Goal: Check status: Check status

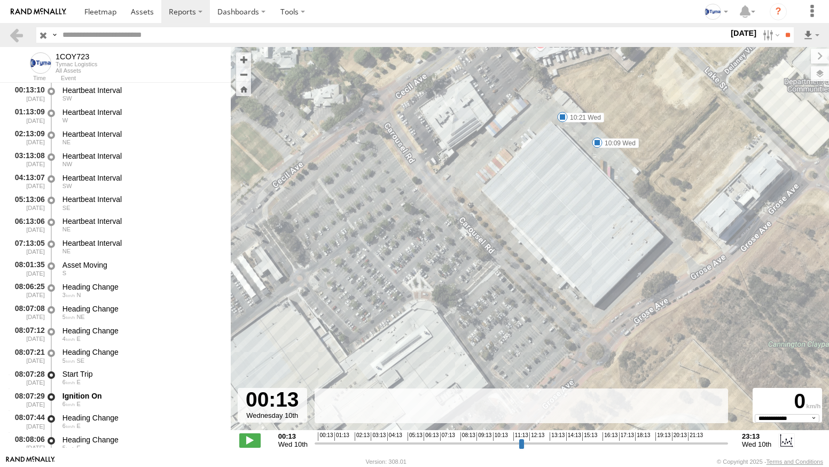
select select "**********"
click at [759, 33] on label at bounding box center [770, 34] width 23 height 15
click at [0, 0] on label at bounding box center [0, 0] width 0 height 0
click at [0, 0] on label "Close" at bounding box center [0, 0] width 0 height 0
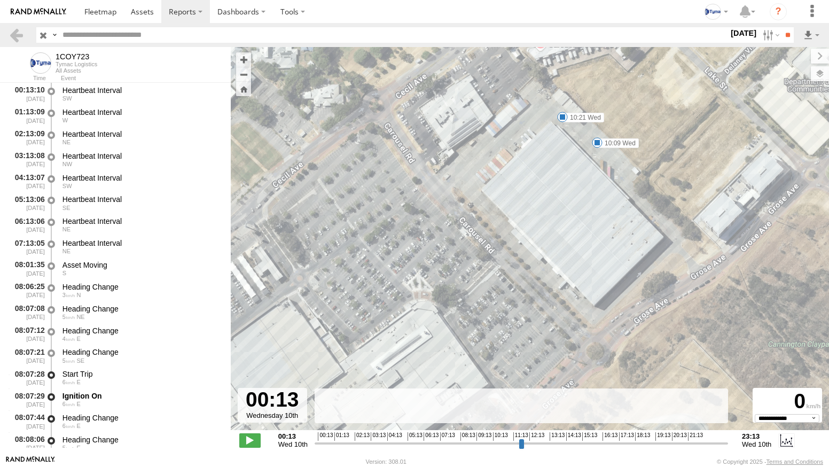
click at [0, 0] on label at bounding box center [0, 0] width 0 height 0
click at [782, 34] on input "**" at bounding box center [788, 34] width 12 height 15
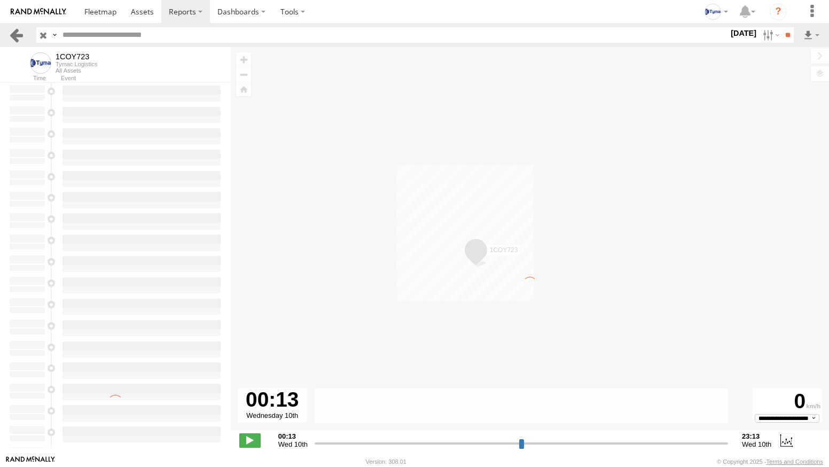
click at [18, 34] on link at bounding box center [16, 34] width 15 height 15
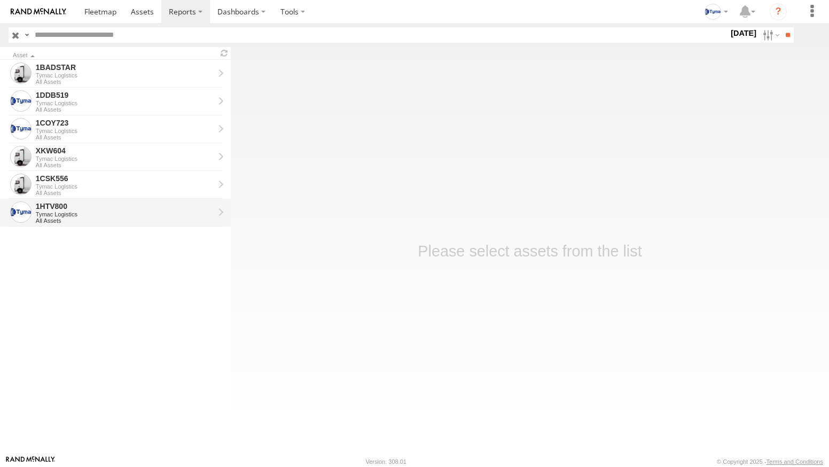
click at [68, 205] on div "1HTV800" at bounding box center [125, 206] width 179 height 10
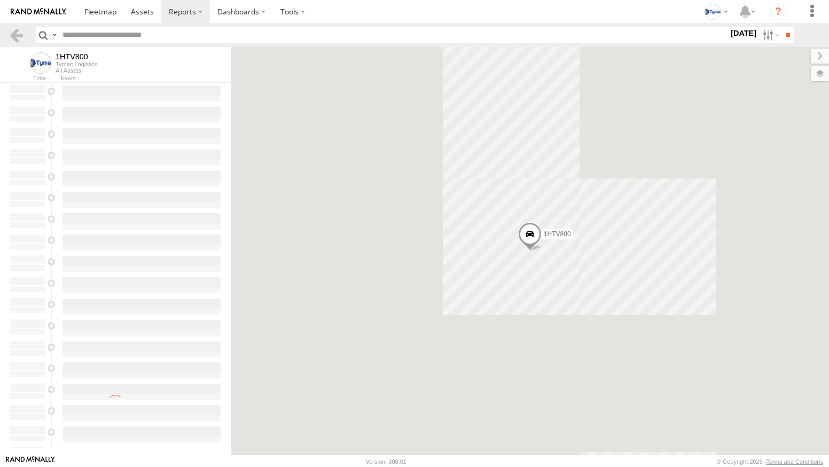
drag, startPoint x: 0, startPoint y: 0, endPoint x: 781, endPoint y: 35, distance: 781.6
click at [782, 35] on input "**" at bounding box center [788, 34] width 12 height 15
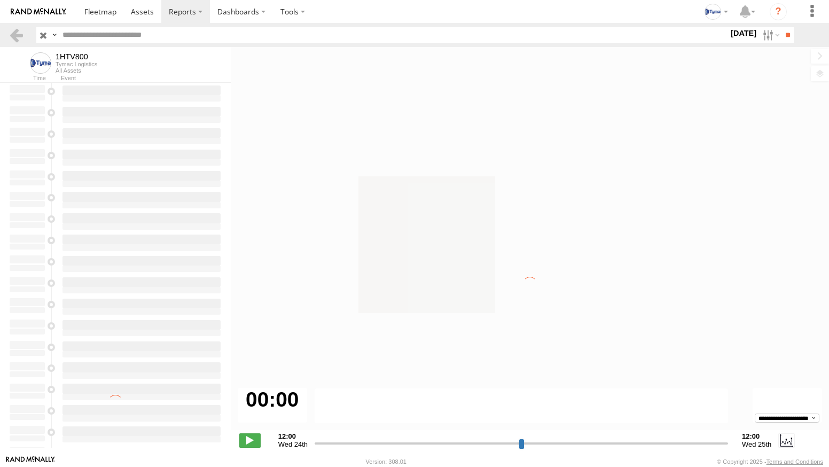
type input "**********"
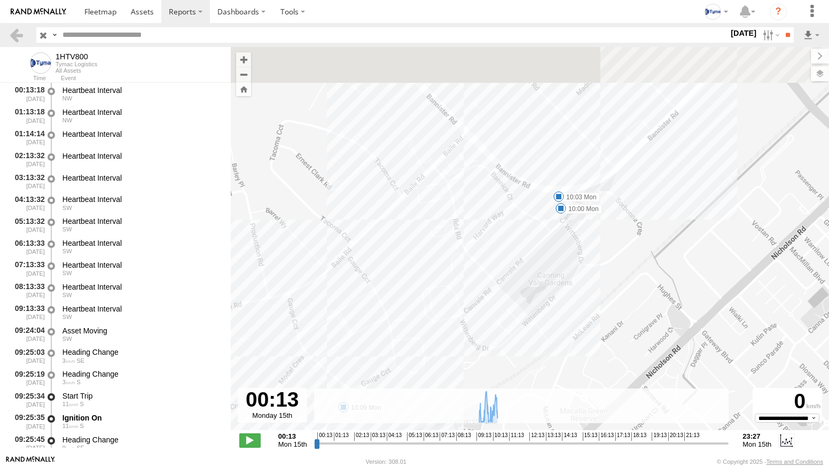
drag, startPoint x: 623, startPoint y: 135, endPoint x: 559, endPoint y: 231, distance: 115.3
click at [559, 231] on div "1HTV800 09:25 Mon 09:34 Mon 09:40 Mon 10:00 Mon 10:03 Mon 10:09 Mon 10:30 Mon 0…" at bounding box center [530, 244] width 599 height 394
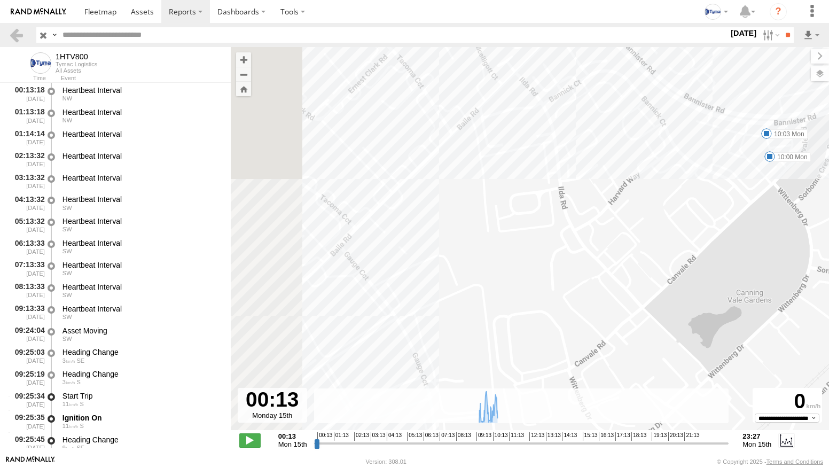
drag, startPoint x: 377, startPoint y: 327, endPoint x: 678, endPoint y: 215, distance: 320.6
click at [662, 224] on div "1HTV800 09:25 Mon 09:34 Mon 09:40 Mon 10:00 Mon 10:03 Mon 10:09 Mon 10:30 Mon 0…" at bounding box center [530, 244] width 599 height 394
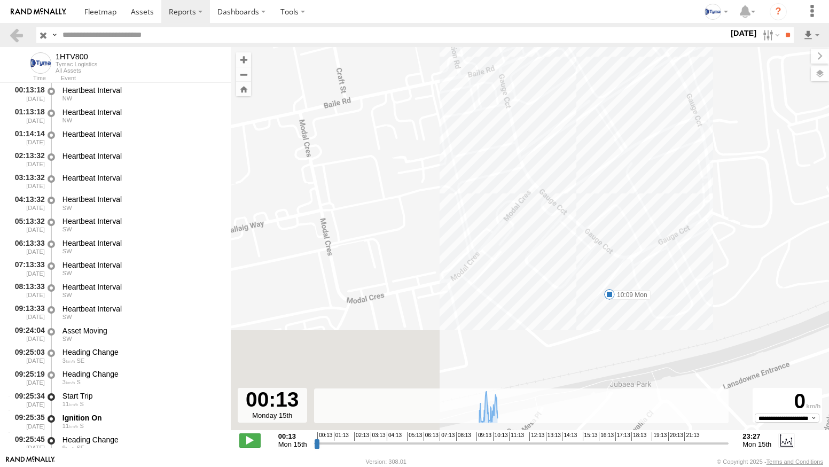
drag, startPoint x: 578, startPoint y: 301, endPoint x: 487, endPoint y: 152, distance: 174.8
click at [491, 156] on div "1HTV800 09:25 Mon 09:34 Mon 09:40 Mon 10:00 Mon 10:03 Mon 10:09 Mon 10:30 Mon 0…" at bounding box center [530, 244] width 599 height 394
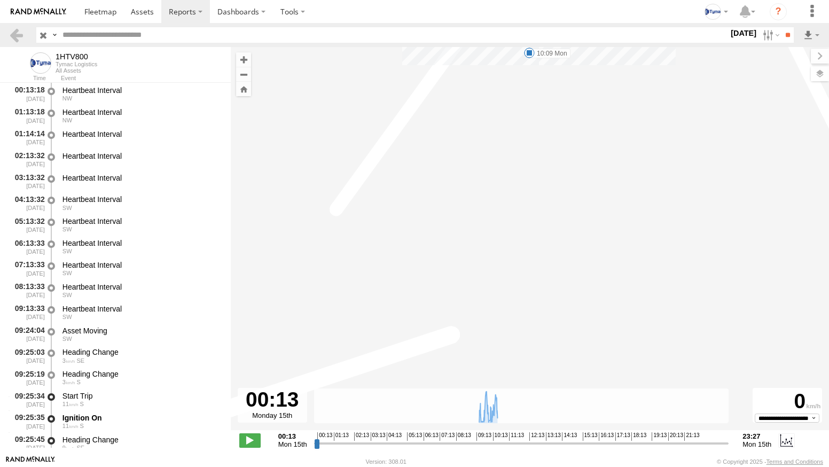
drag, startPoint x: 472, startPoint y: 196, endPoint x: 484, endPoint y: 291, distance: 96.5
click at [485, 296] on div "1HTV800 09:25 Mon 09:34 Mon 09:40 Mon 10:00 Mon 10:03 Mon 10:09 Mon 10:30 Mon 0…" at bounding box center [530, 244] width 599 height 394
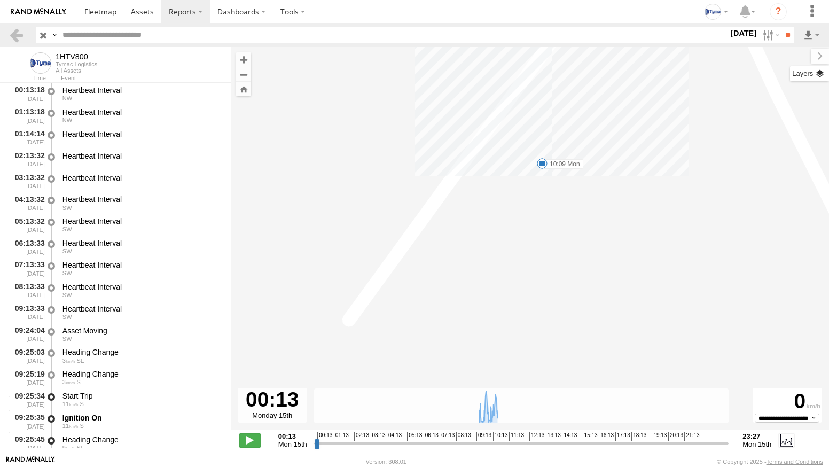
click at [817, 74] on label at bounding box center [809, 73] width 39 height 15
click at [0, 0] on div "Basemaps" at bounding box center [0, 0] width 0 height 0
click at [0, 0] on span "Basemaps" at bounding box center [0, 0] width 0 height 0
click at [0, 0] on span "Satellite + Roadmap" at bounding box center [0, 0] width 0 height 0
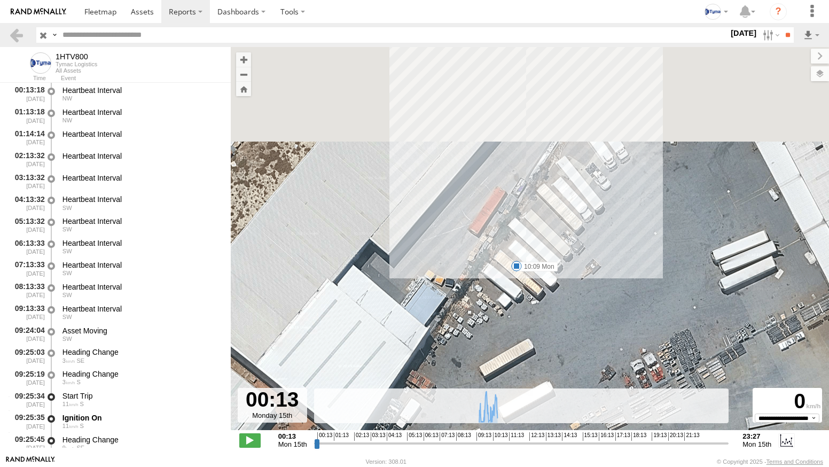
drag, startPoint x: 533, startPoint y: 197, endPoint x: 507, endPoint y: 303, distance: 109.0
click at [507, 303] on div "1HTV800 09:25 Mon 09:34 Mon 09:40 Mon 10:00 Mon 10:03 Mon 10:09 Mon 10:30 Mon 0…" at bounding box center [530, 244] width 599 height 394
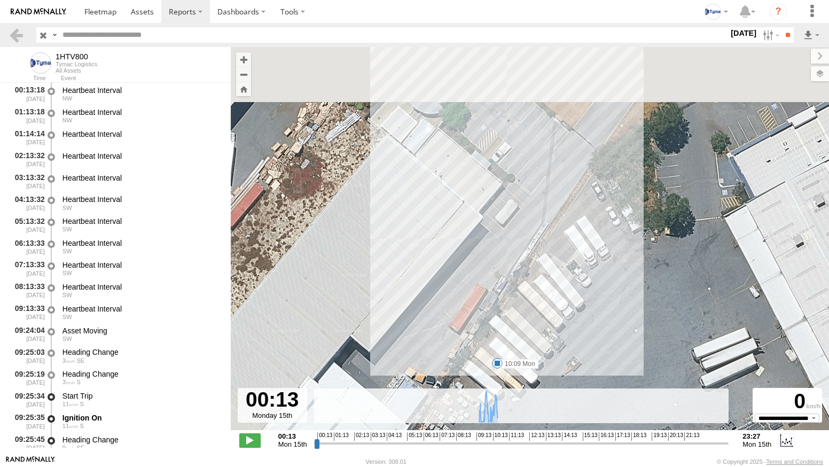
drag, startPoint x: 540, startPoint y: 165, endPoint x: 520, endPoint y: 267, distance: 103.6
click at [520, 267] on div "1HTV800 09:25 Mon 09:34 Mon 09:40 Mon 10:00 Mon 10:03 Mon 10:09 Mon 10:30 Mon 0…" at bounding box center [530, 244] width 599 height 394
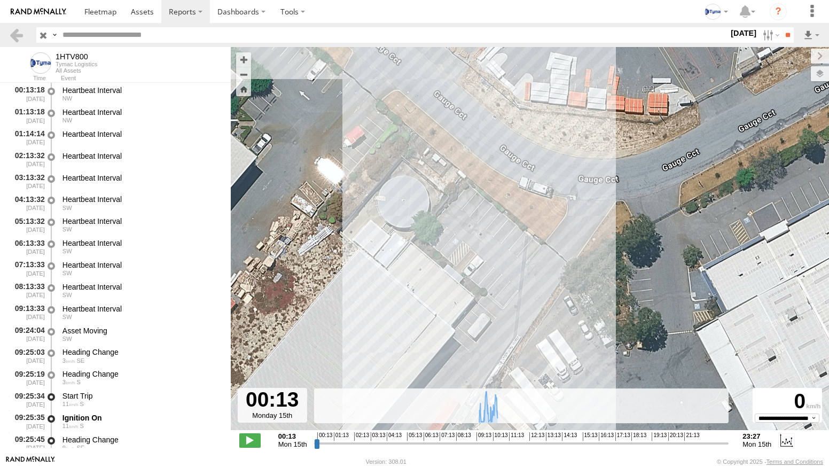
drag, startPoint x: 542, startPoint y: 154, endPoint x: 512, endPoint y: 275, distance: 125.0
click at [512, 275] on div "1HTV800 09:25 Mon 09:34 Mon 09:40 Mon 10:00 Mon 10:03 Mon 10:09 Mon 10:30 Mon 0…" at bounding box center [530, 244] width 599 height 394
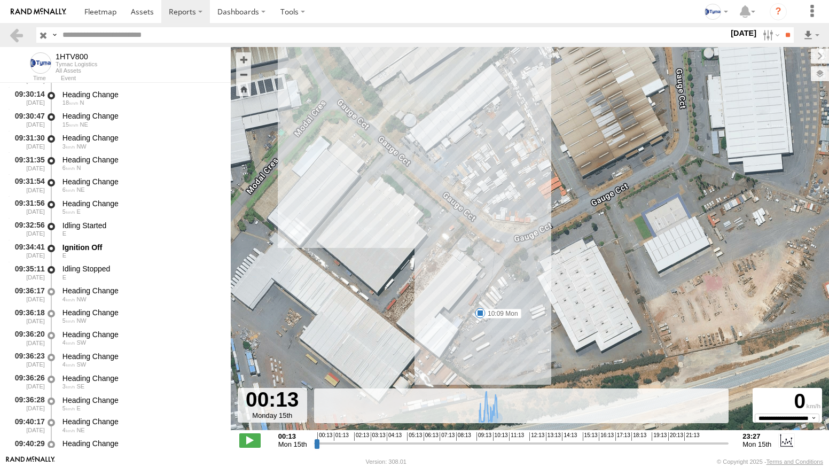
scroll to position [855, 0]
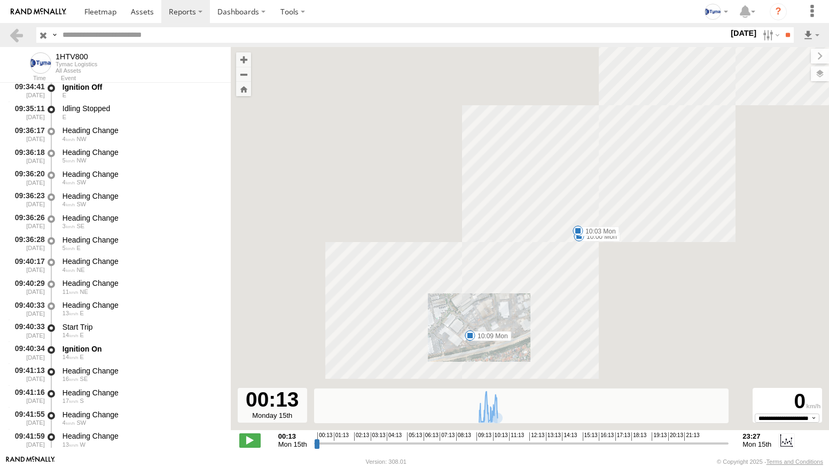
drag, startPoint x: 601, startPoint y: 105, endPoint x: 499, endPoint y: 278, distance: 200.7
click at [500, 278] on div "1HTV800 09:25 Mon 09:34 Mon 09:40 Mon 10:00 Mon 10:03 Mon 10:09 Mon 10:30 Mon 0…" at bounding box center [530, 244] width 599 height 394
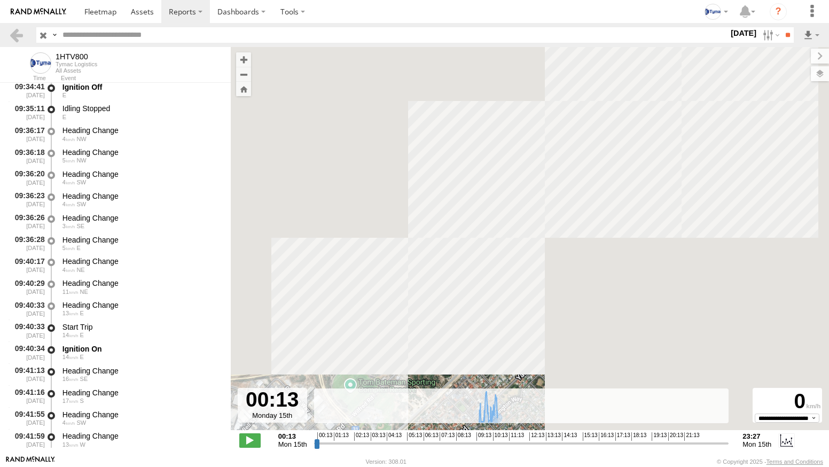
drag, startPoint x: 538, startPoint y: 247, endPoint x: 393, endPoint y: 325, distance: 164.3
click at [395, 323] on div "1HTV800 09:25 Mon 09:34 Mon 09:40 Mon 10:00 Mon 10:03 Mon 10:09 Mon 10:30 Mon 0…" at bounding box center [530, 244] width 599 height 394
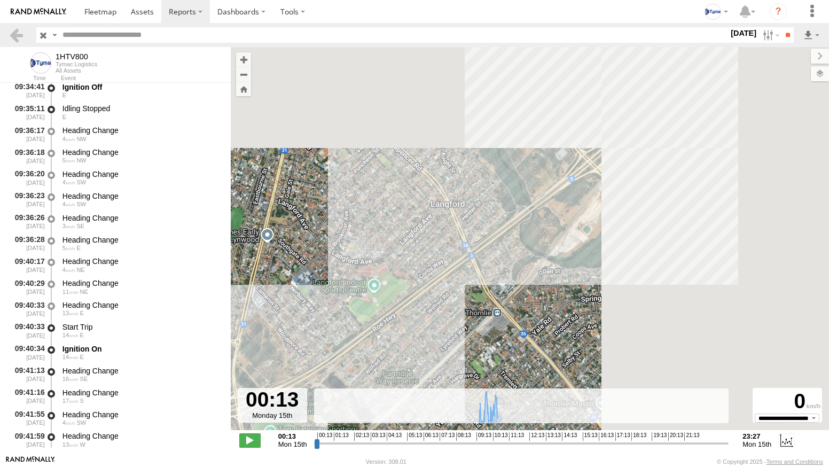
drag, startPoint x: 579, startPoint y: 159, endPoint x: 384, endPoint y: 320, distance: 252.8
click at [384, 320] on div "1HTV800 09:25 Mon 09:34 Mon 09:40 Mon 10:00 Mon 10:03 Mon 10:09 Mon 10:30 Mon 0…" at bounding box center [530, 244] width 599 height 394
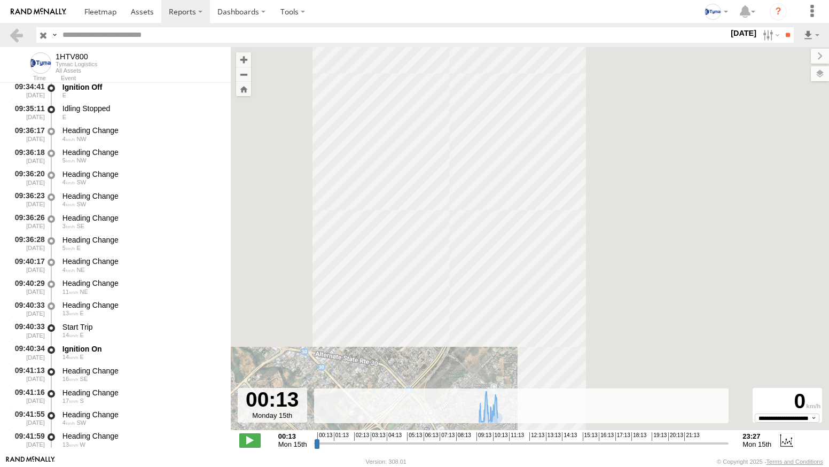
drag, startPoint x: 491, startPoint y: 127, endPoint x: 471, endPoint y: 297, distance: 171.7
click at [472, 313] on div "1HTV800 09:25 Mon 09:34 Mon 09:40 Mon 10:00 Mon 10:03 Mon 10:09 Mon 10:30 Mon 0…" at bounding box center [530, 244] width 599 height 394
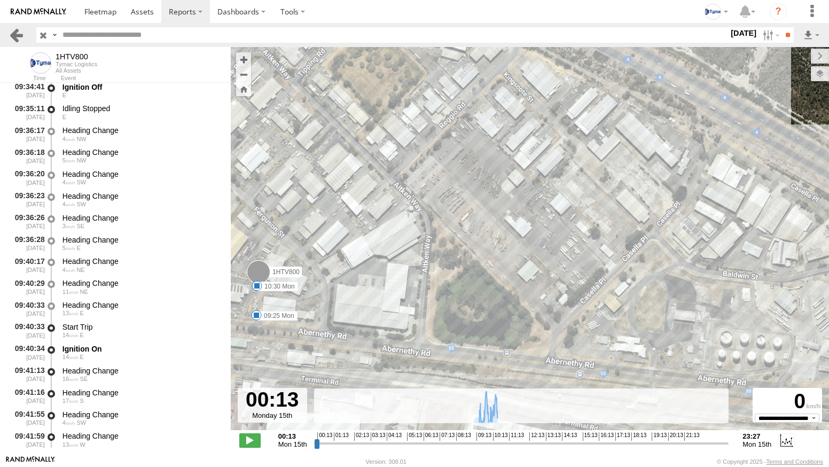
click at [20, 35] on link at bounding box center [16, 34] width 15 height 15
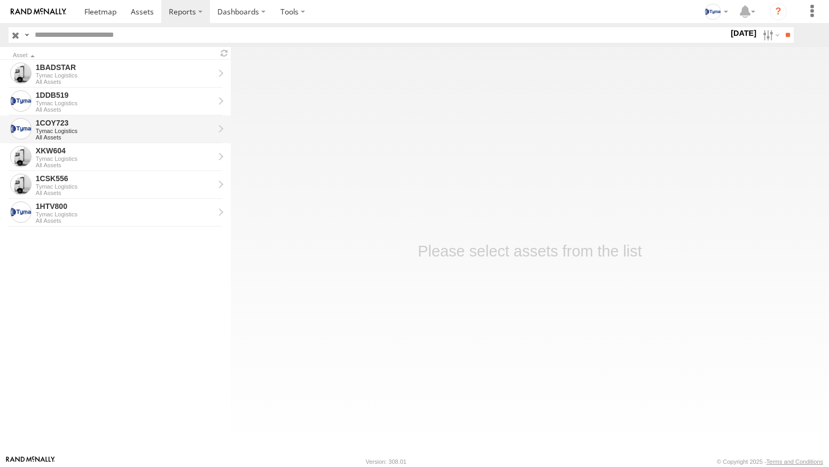
click at [64, 135] on div "All Assets" at bounding box center [125, 137] width 179 height 6
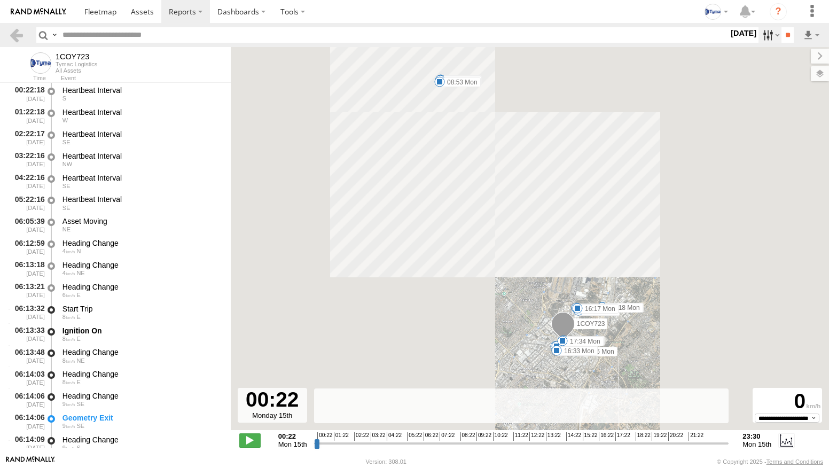
click at [765, 36] on label at bounding box center [770, 34] width 23 height 15
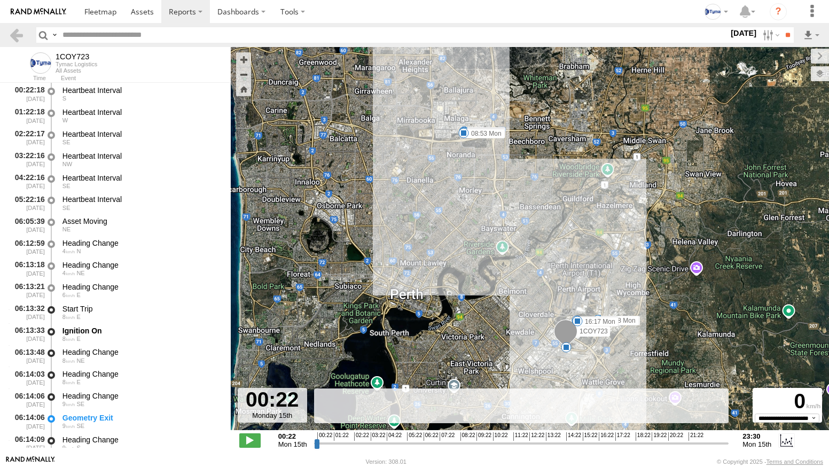
click at [0, 0] on label at bounding box center [0, 0] width 0 height 0
click at [783, 41] on input "**" at bounding box center [788, 34] width 12 height 15
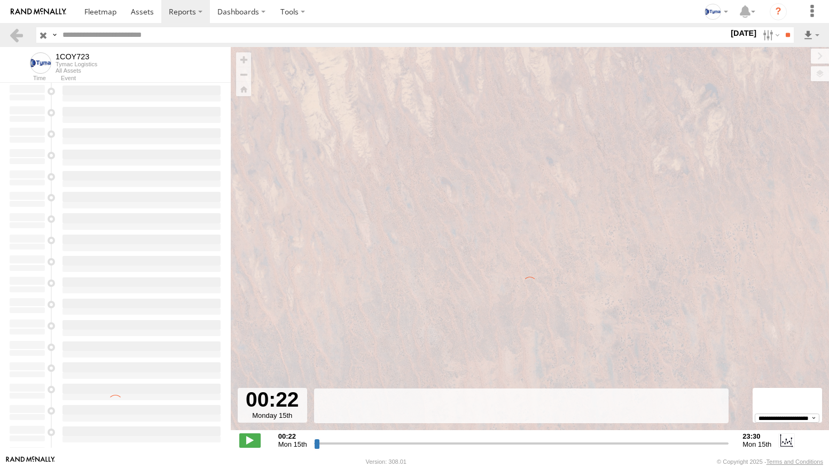
type input "**********"
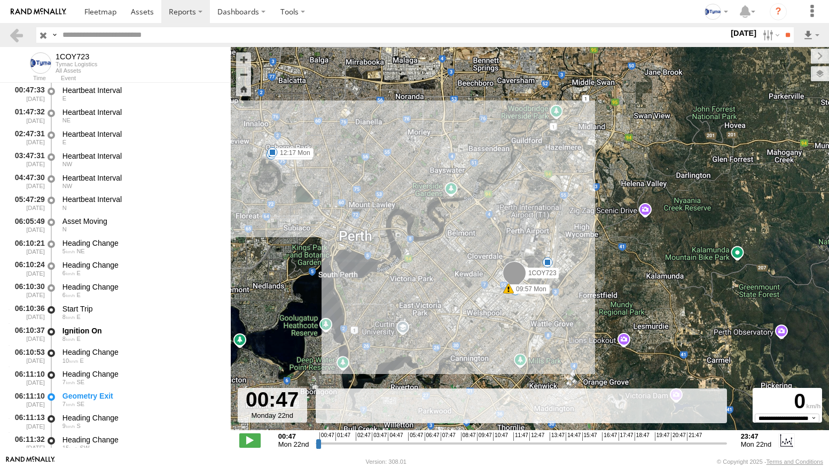
drag, startPoint x: 355, startPoint y: 160, endPoint x: 402, endPoint y: 209, distance: 67.7
click at [402, 209] on div "1COY723 09:57 Mon 11:44 Mon 12:17 Mon 5 6" at bounding box center [530, 244] width 599 height 394
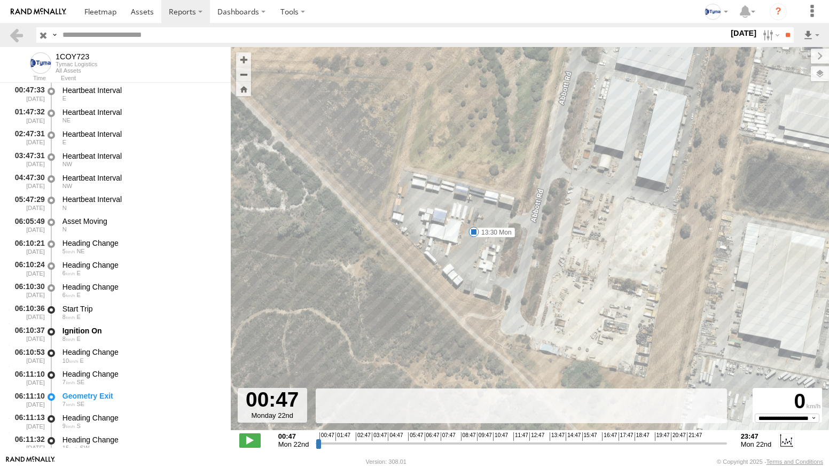
drag, startPoint x: 489, startPoint y: 126, endPoint x: 452, endPoint y: 249, distance: 128.8
click at [452, 249] on div "1COY723 09:57 Mon 11:44 Mon 12:17 Mon 06:10 Mon 07:22 Mon 07:34 Mon 09:24 Mon 1…" at bounding box center [530, 244] width 599 height 394
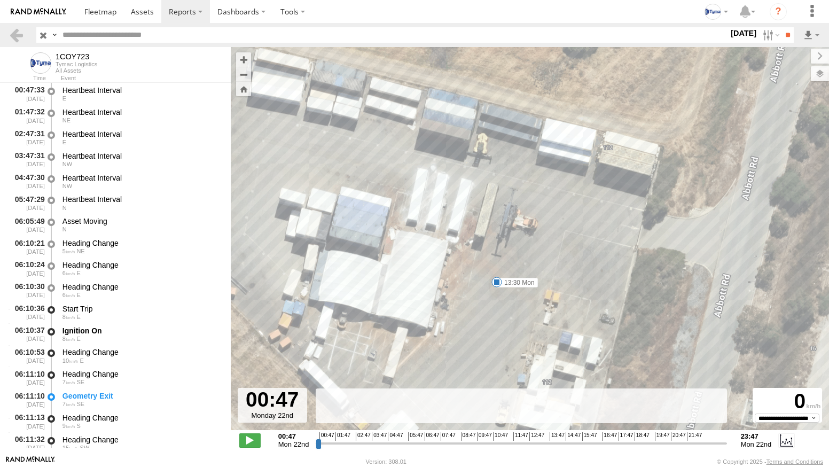
drag, startPoint x: 466, startPoint y: 276, endPoint x: 459, endPoint y: 249, distance: 28.6
click at [459, 249] on div "1COY723 09:57 Mon 11:44 Mon 12:17 Mon 06:10 Mon 07:22 Mon 07:34 Mon 09:24 Mon 1…" at bounding box center [530, 244] width 599 height 394
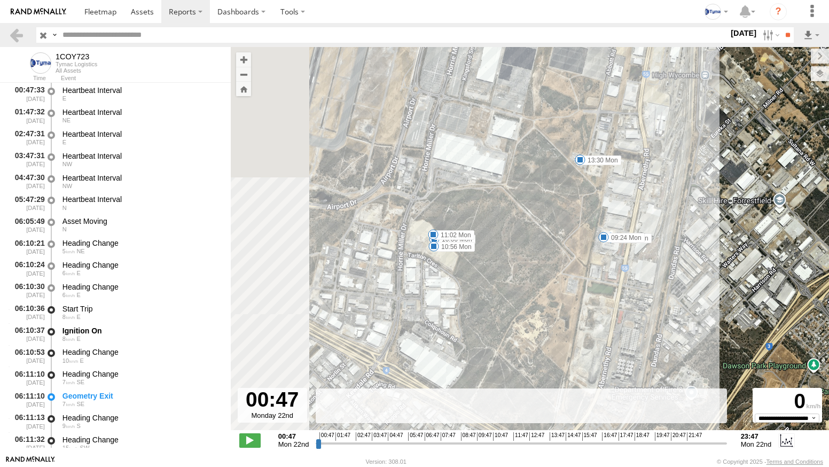
drag, startPoint x: 406, startPoint y: 331, endPoint x: 505, endPoint y: 291, distance: 107.2
click at [505, 291] on div "1COY723 09:57 Mon 11:44 Mon 12:17 Mon 06:10 Mon 07:22 Mon 07:34 Mon 09:24 Mon 1…" at bounding box center [530, 244] width 599 height 394
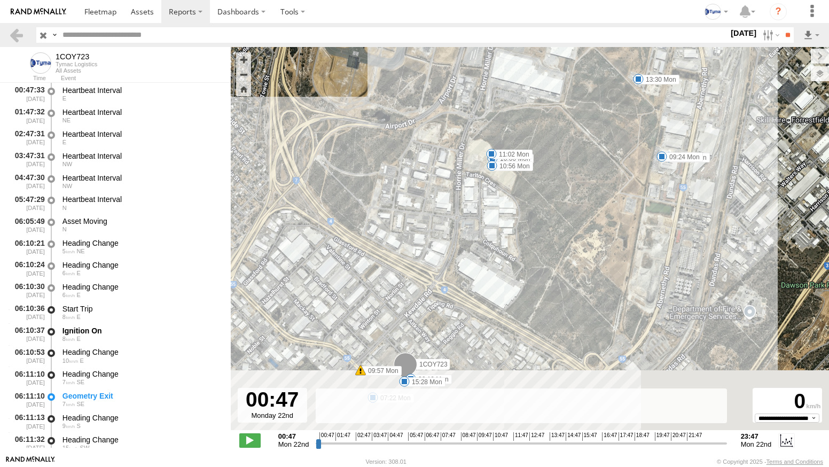
drag, startPoint x: 492, startPoint y: 281, endPoint x: 538, endPoint y: 203, distance: 90.6
click at [538, 203] on div "1COY723 09:57 Mon 11:44 Mon 12:17 Mon 06:10 Mon 07:22 Mon 07:34 Mon 09:24 Mon 1…" at bounding box center [530, 244] width 599 height 394
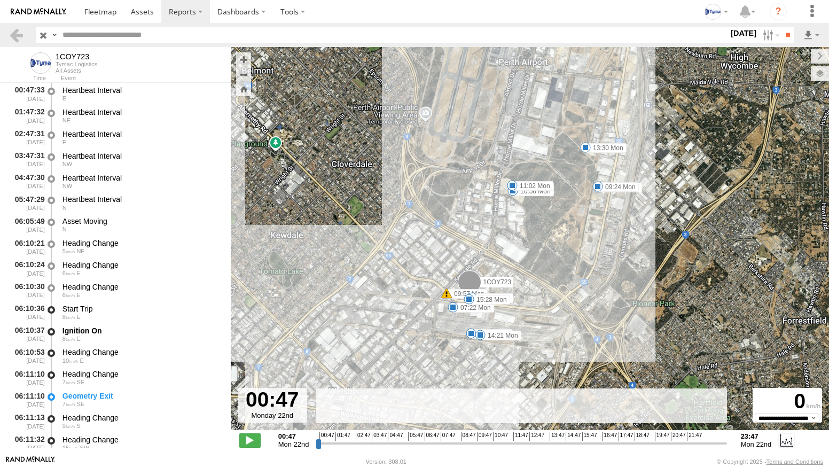
drag, startPoint x: 558, startPoint y: 146, endPoint x: 509, endPoint y: 253, distance: 117.2
click at [523, 235] on div "1COY723 09:57 Mon 11:44 Mon 12:17 Mon 06:10 Mon 07:22 Mon 07:34 Mon 09:24 Mon 1…" at bounding box center [530, 244] width 599 height 394
click at [449, 292] on span at bounding box center [446, 293] width 11 height 11
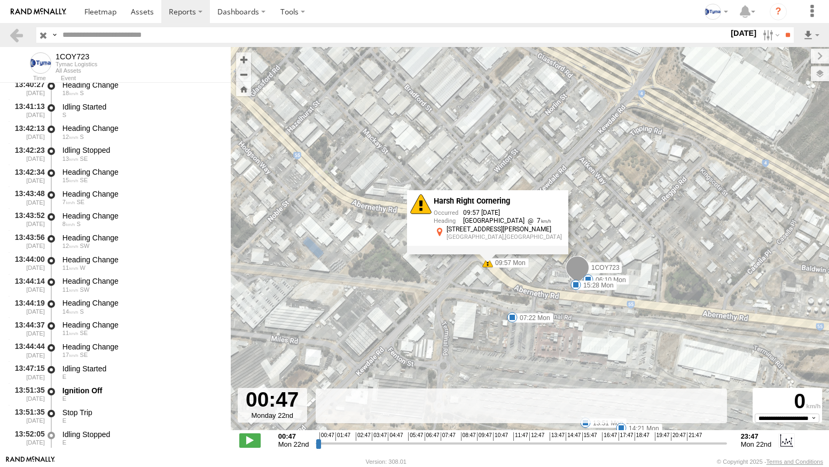
scroll to position [10667, 0]
click at [130, 392] on div "Ignition Off" at bounding box center [142, 390] width 158 height 10
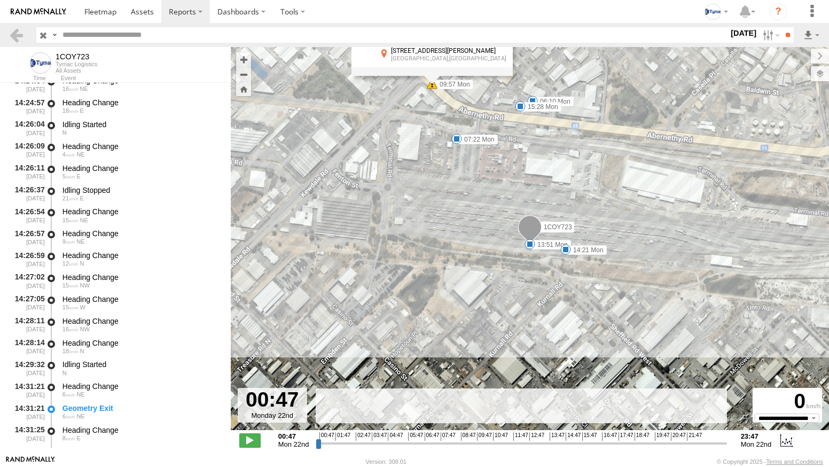
scroll to position [11736, 0]
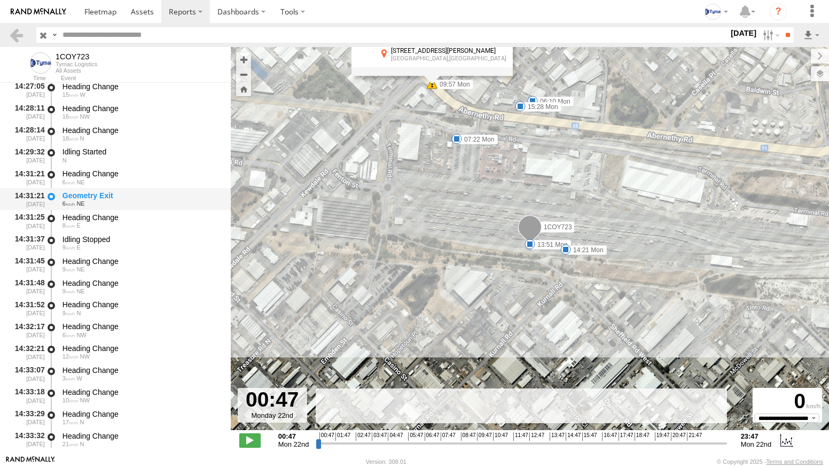
click at [84, 197] on div "Geometry Exit" at bounding box center [142, 196] width 158 height 10
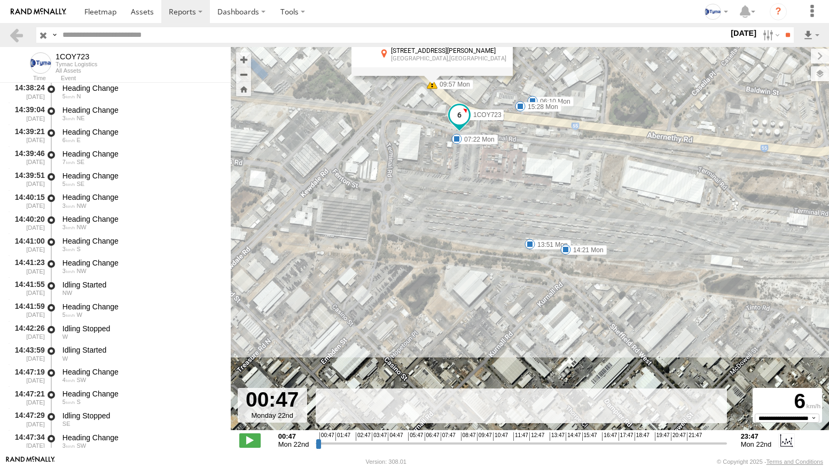
scroll to position [12431, 0]
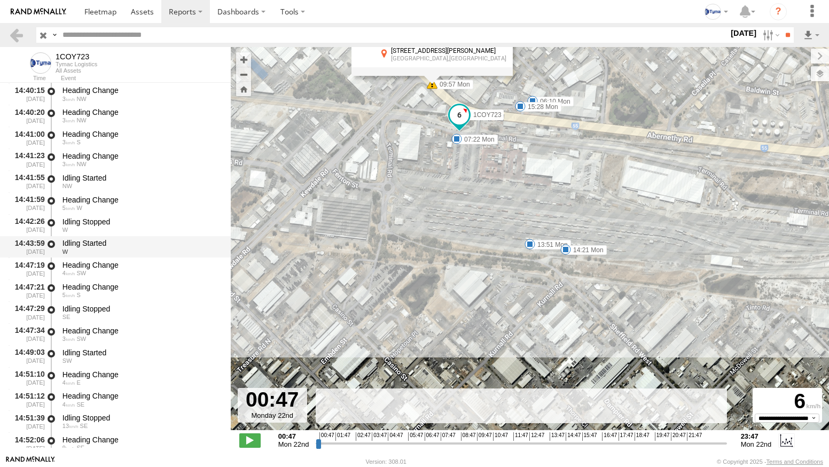
click at [87, 253] on div "W" at bounding box center [142, 252] width 158 height 6
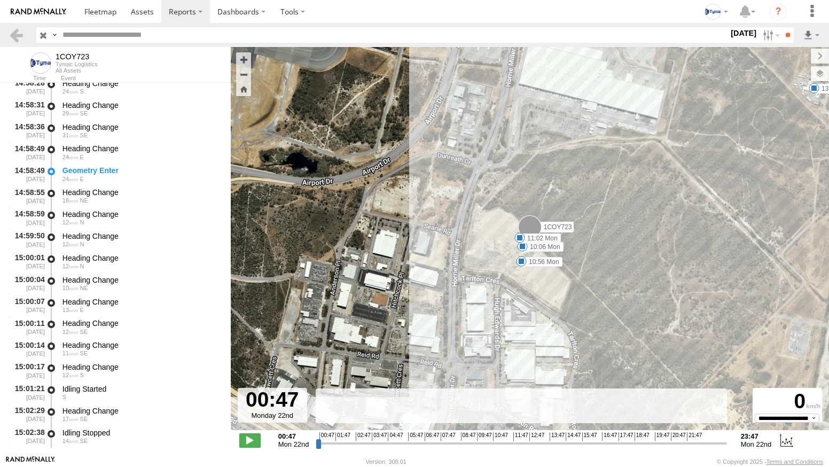
scroll to position [12965, 0]
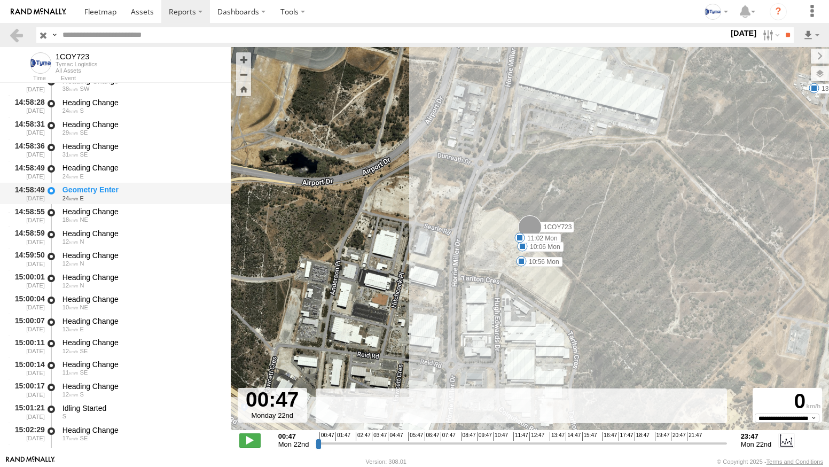
click at [89, 184] on div "Geometry Enter 24 E" at bounding box center [141, 194] width 161 height 20
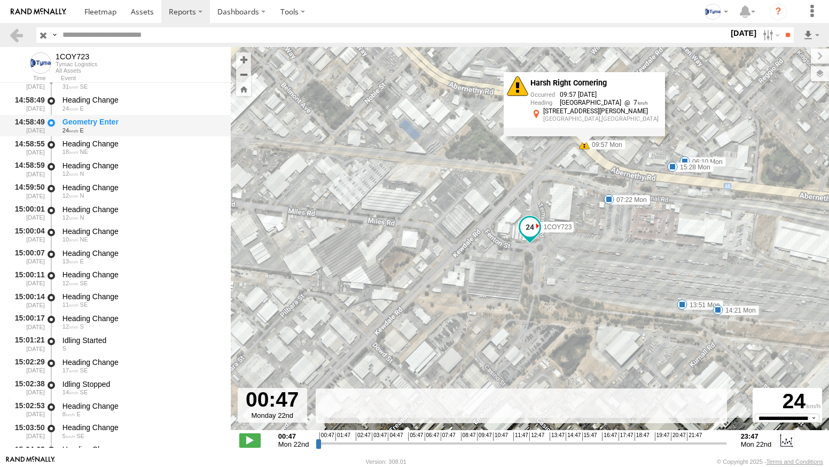
scroll to position [13018, 0]
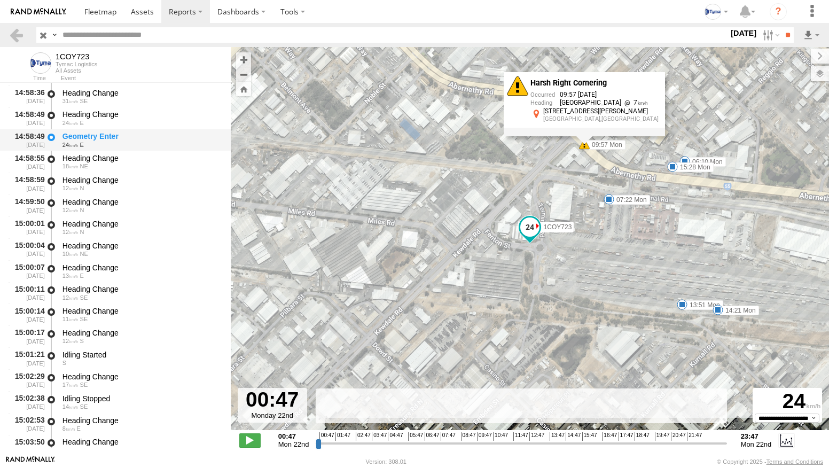
click at [93, 140] on div "Geometry Enter" at bounding box center [142, 136] width 158 height 10
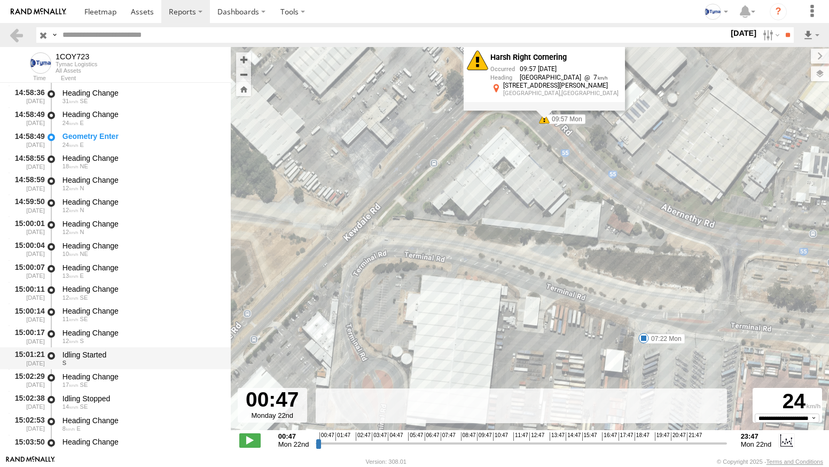
click at [105, 351] on div "Idling Started" at bounding box center [142, 355] width 158 height 10
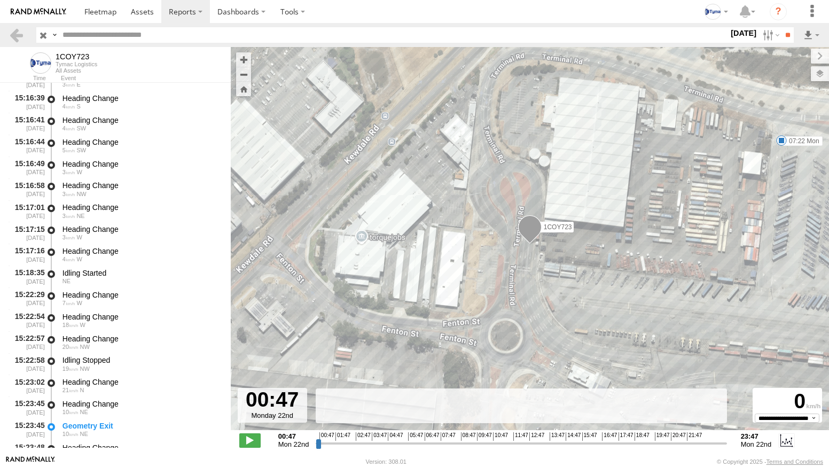
scroll to position [14087, 0]
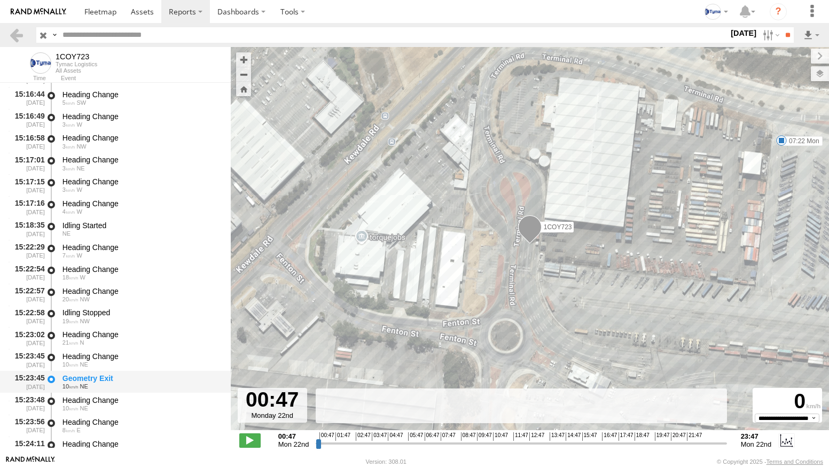
click at [98, 380] on div "Geometry Exit" at bounding box center [142, 379] width 158 height 10
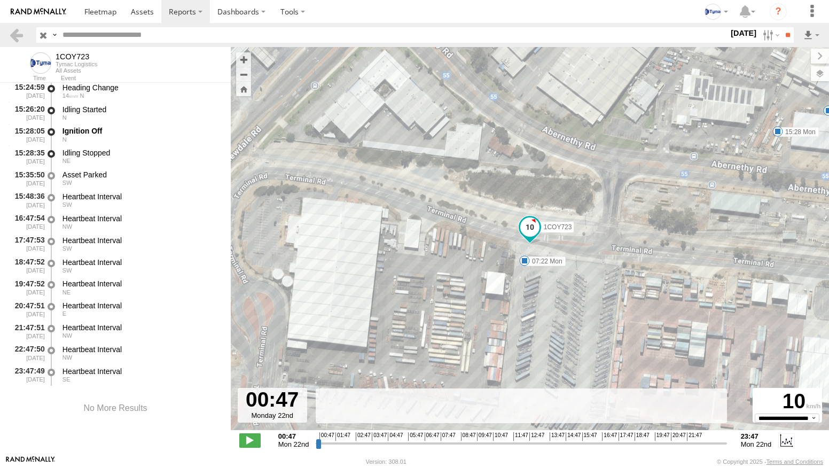
scroll to position [14576, 0]
click at [98, 126] on div "Ignition Off N" at bounding box center [141, 135] width 161 height 20
